Goal: Entertainment & Leisure: Consume media (video, audio)

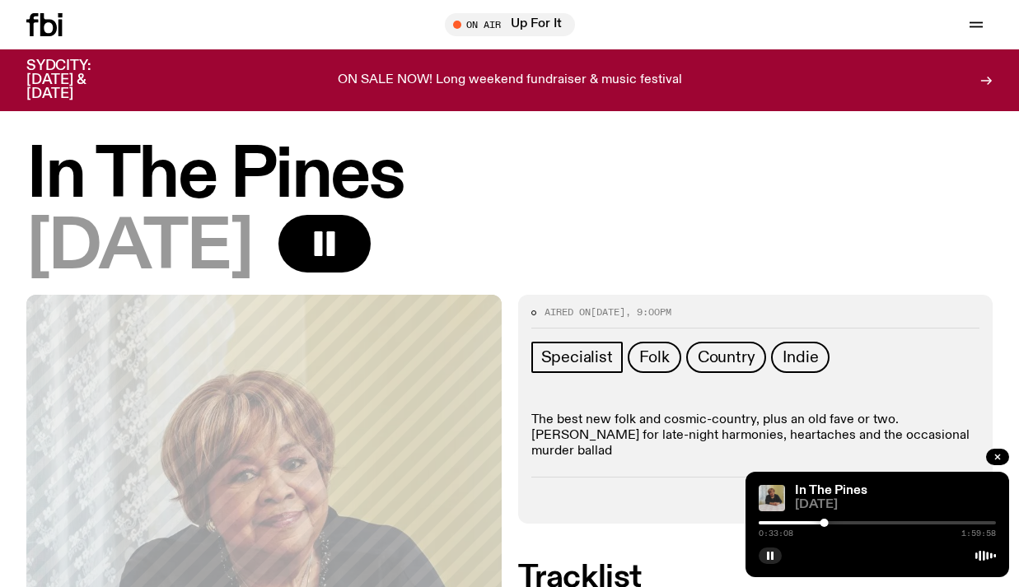
scroll to position [6, 0]
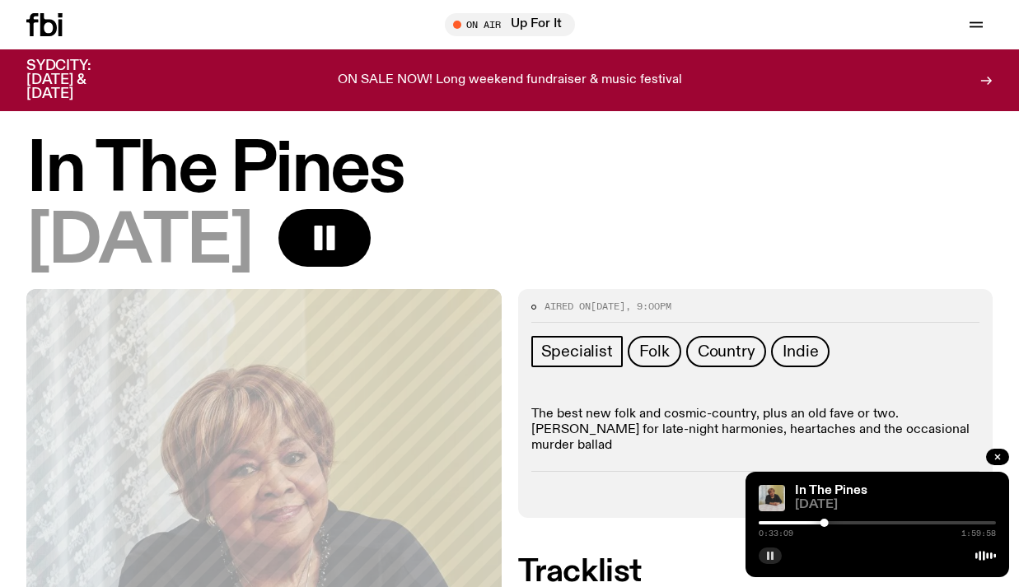
click at [770, 556] on icon "button" at bounding box center [770, 556] width 10 height 10
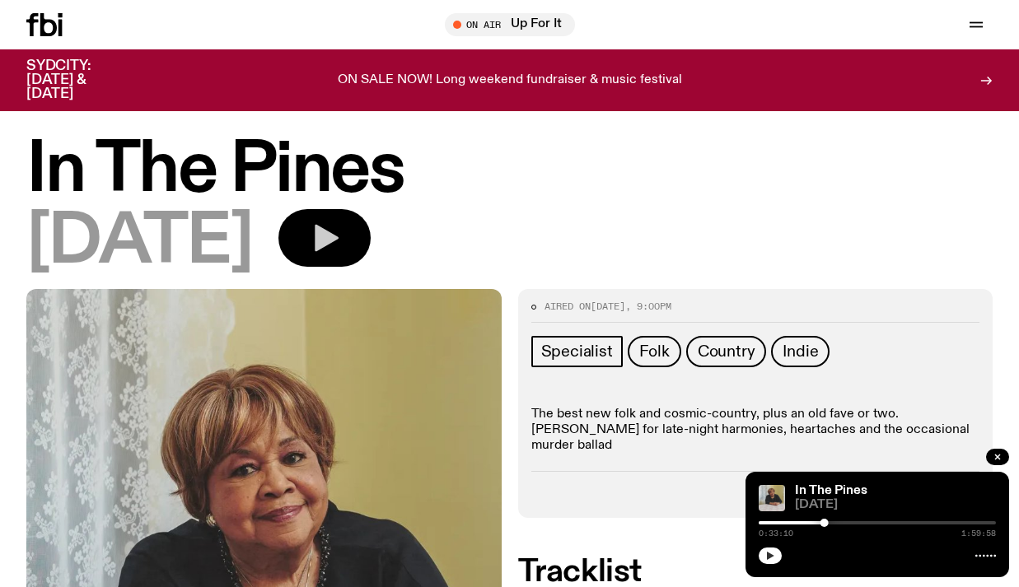
click at [341, 226] on icon "button" at bounding box center [324, 238] width 33 height 33
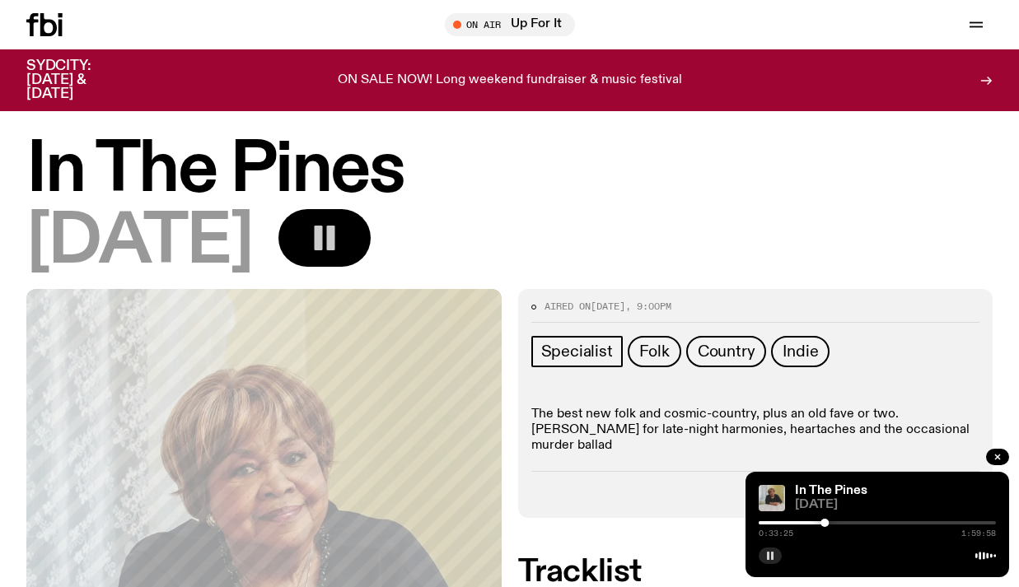
click at [770, 559] on icon "button" at bounding box center [770, 556] width 10 height 10
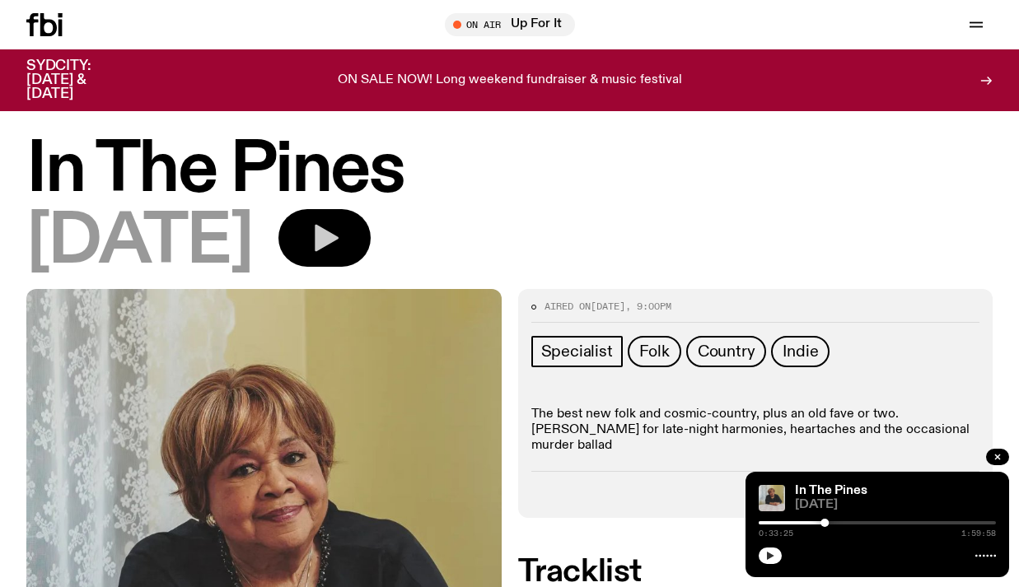
click at [775, 558] on button "button" at bounding box center [770, 556] width 23 height 16
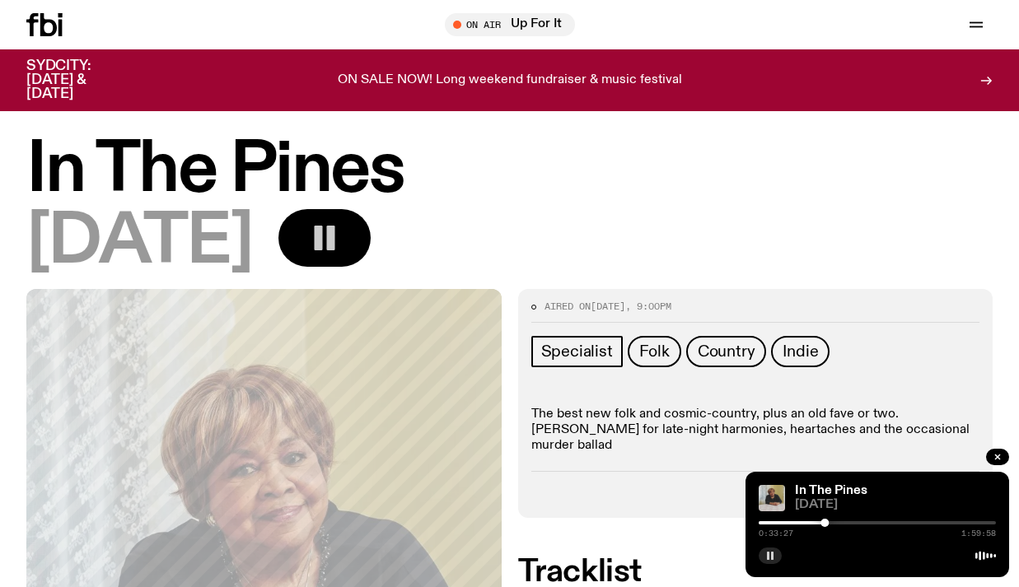
click at [772, 557] on rect "button" at bounding box center [772, 556] width 2 height 8
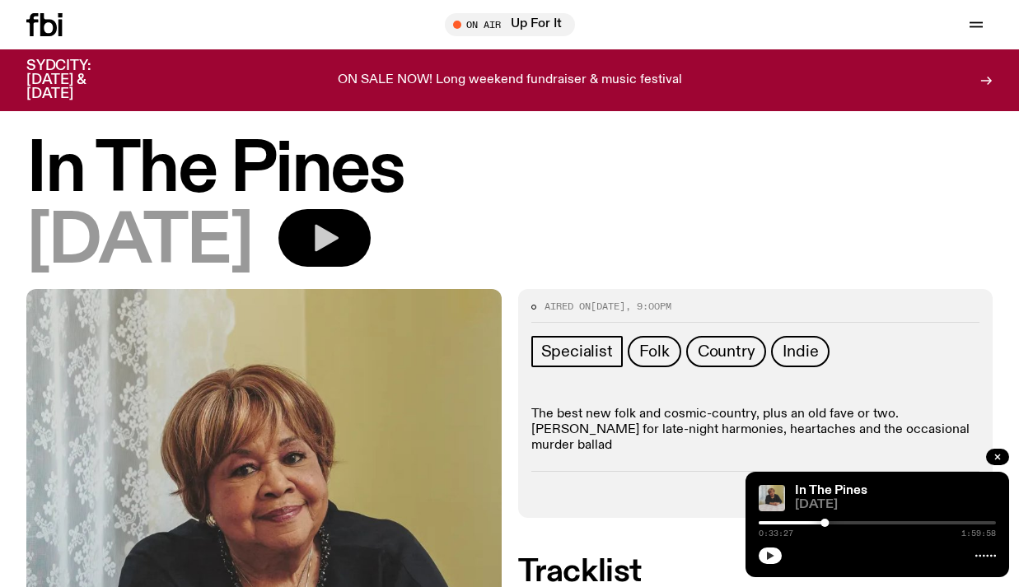
click at [771, 557] on icon "button" at bounding box center [770, 556] width 7 height 8
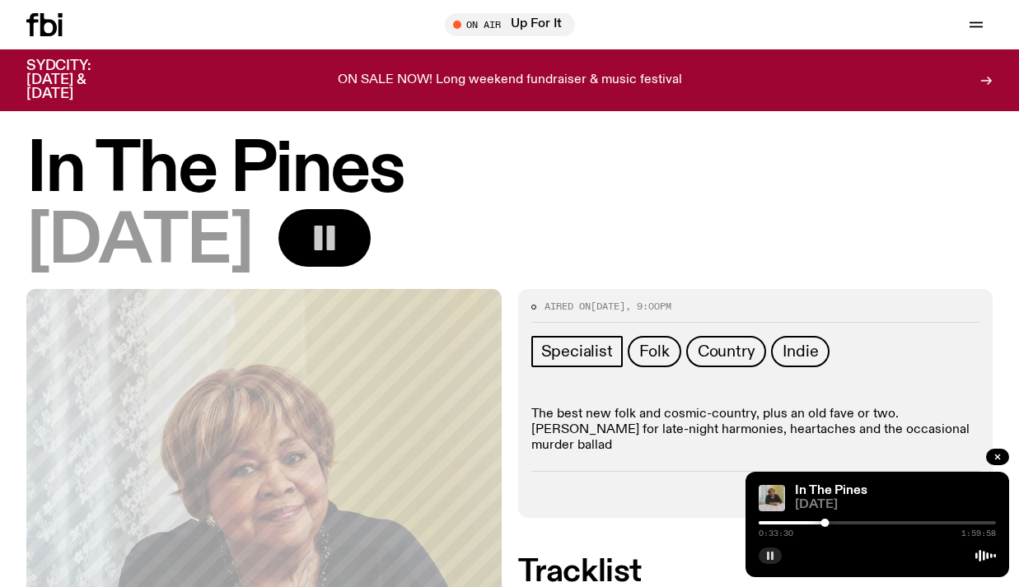
click at [772, 551] on icon "button" at bounding box center [770, 556] width 10 height 10
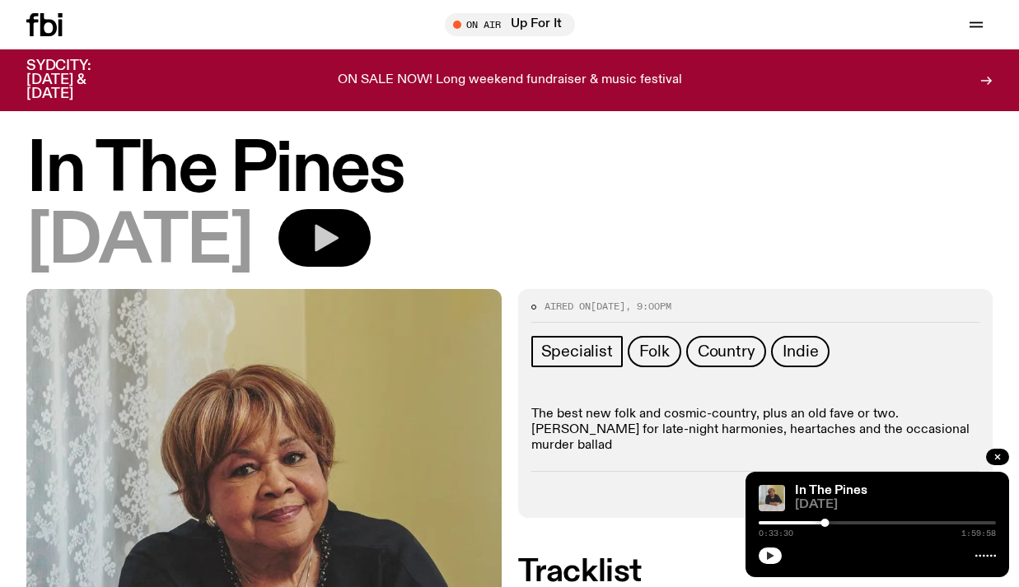
click at [770, 556] on icon "button" at bounding box center [770, 556] width 7 height 8
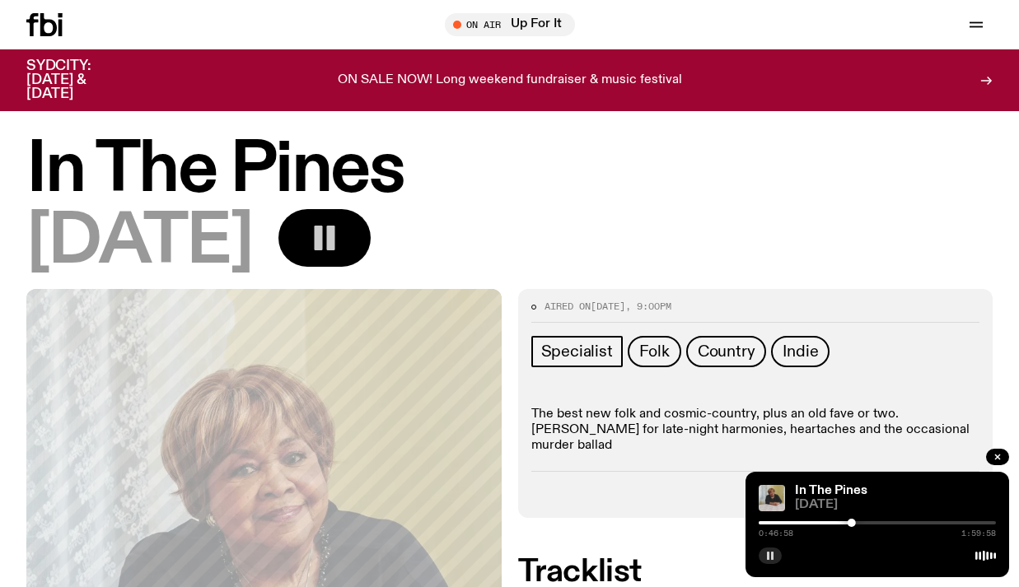
click at [770, 554] on icon "button" at bounding box center [770, 556] width 10 height 10
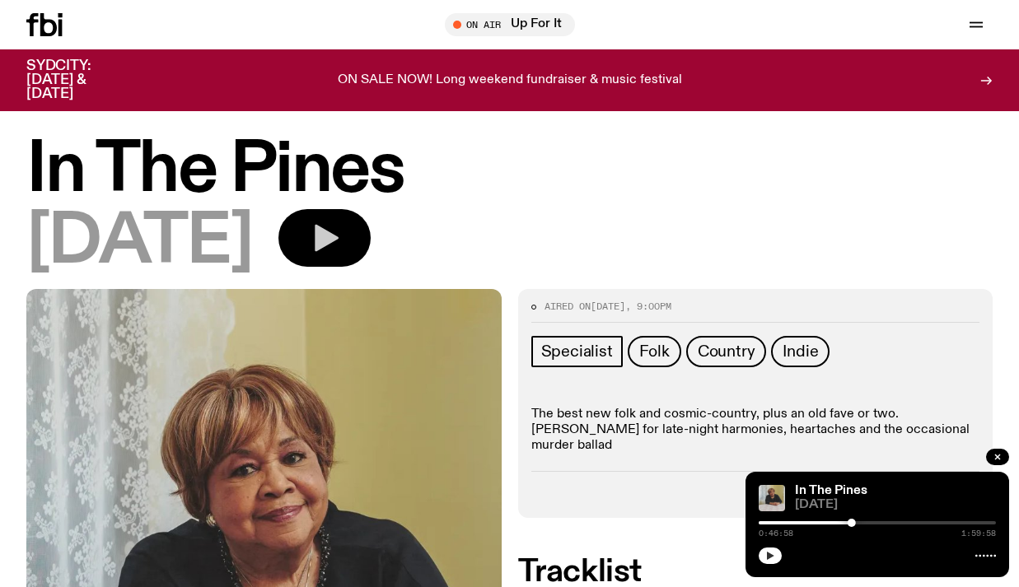
click at [773, 557] on icon "button" at bounding box center [770, 556] width 10 height 10
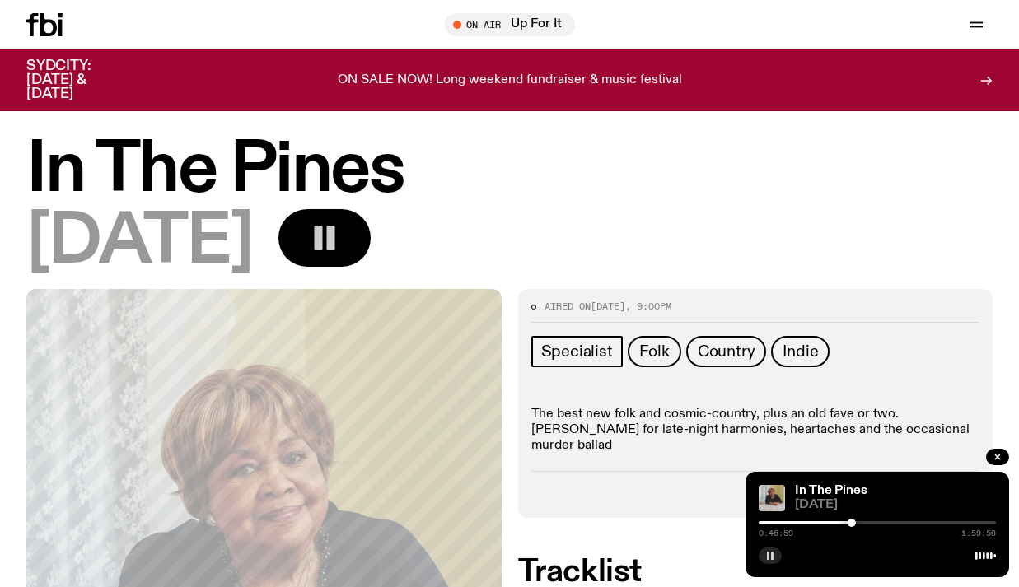
click at [773, 555] on rect "button" at bounding box center [772, 556] width 2 height 8
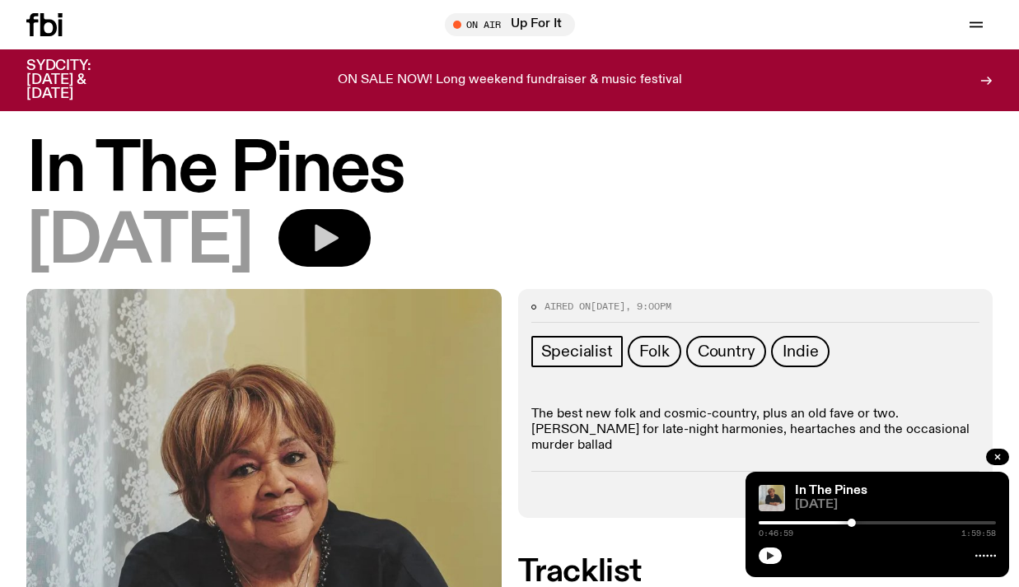
click at [774, 554] on icon "button" at bounding box center [770, 556] width 10 height 10
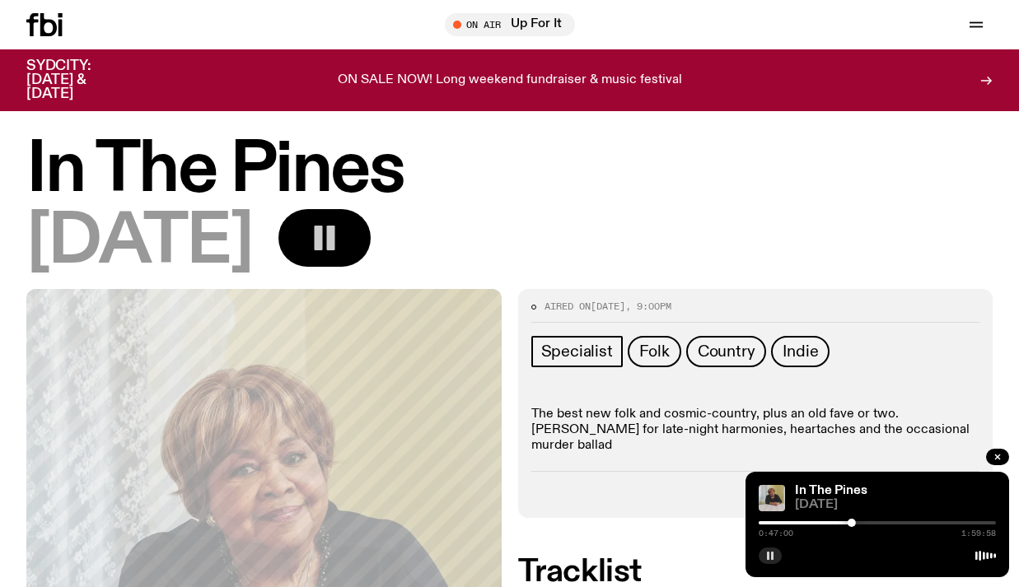
click at [765, 550] on button "button" at bounding box center [770, 556] width 23 height 16
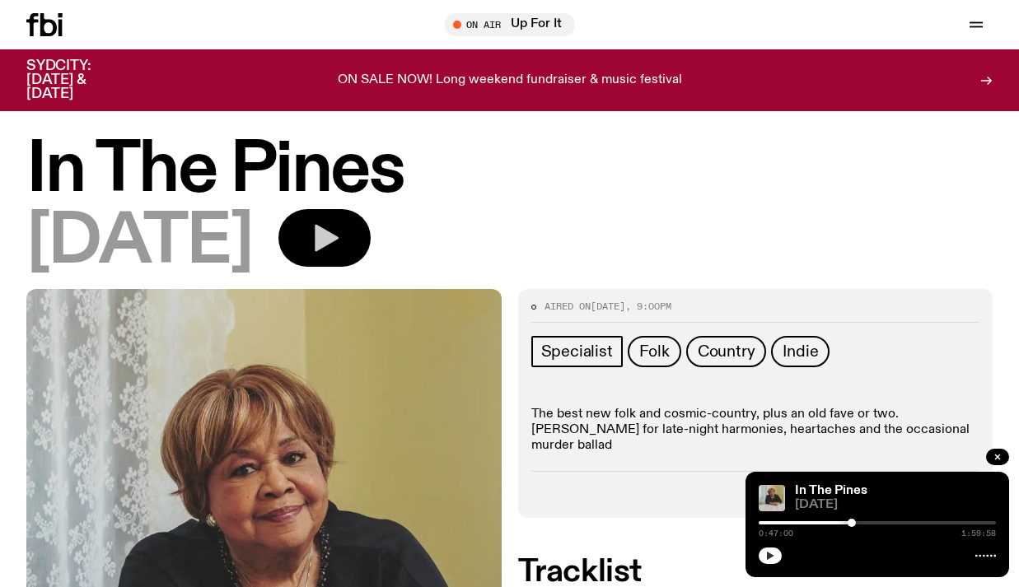
click at [770, 553] on icon "button" at bounding box center [770, 556] width 10 height 10
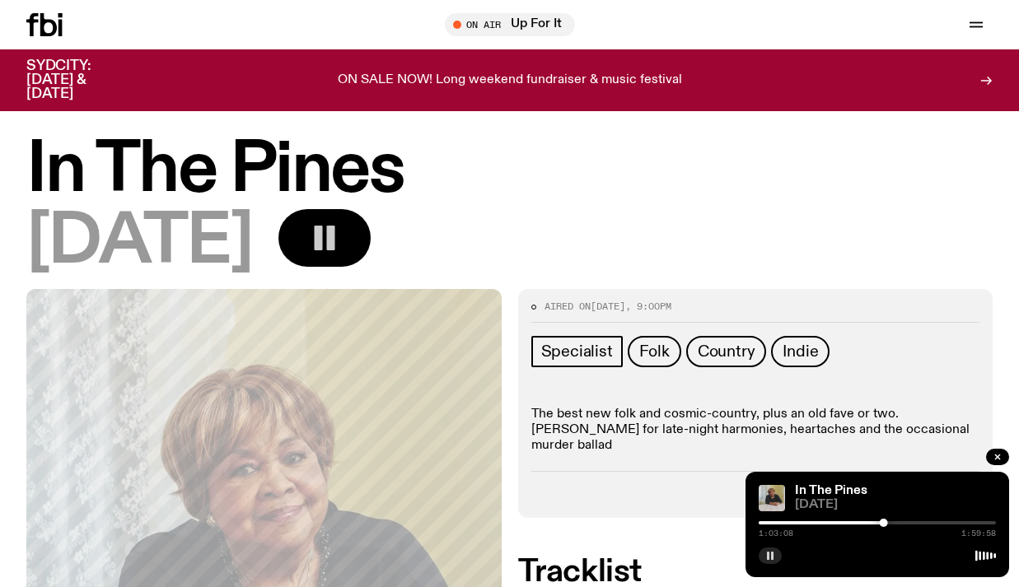
click at [766, 558] on icon "button" at bounding box center [770, 556] width 10 height 10
